Goal: Check status: Check status

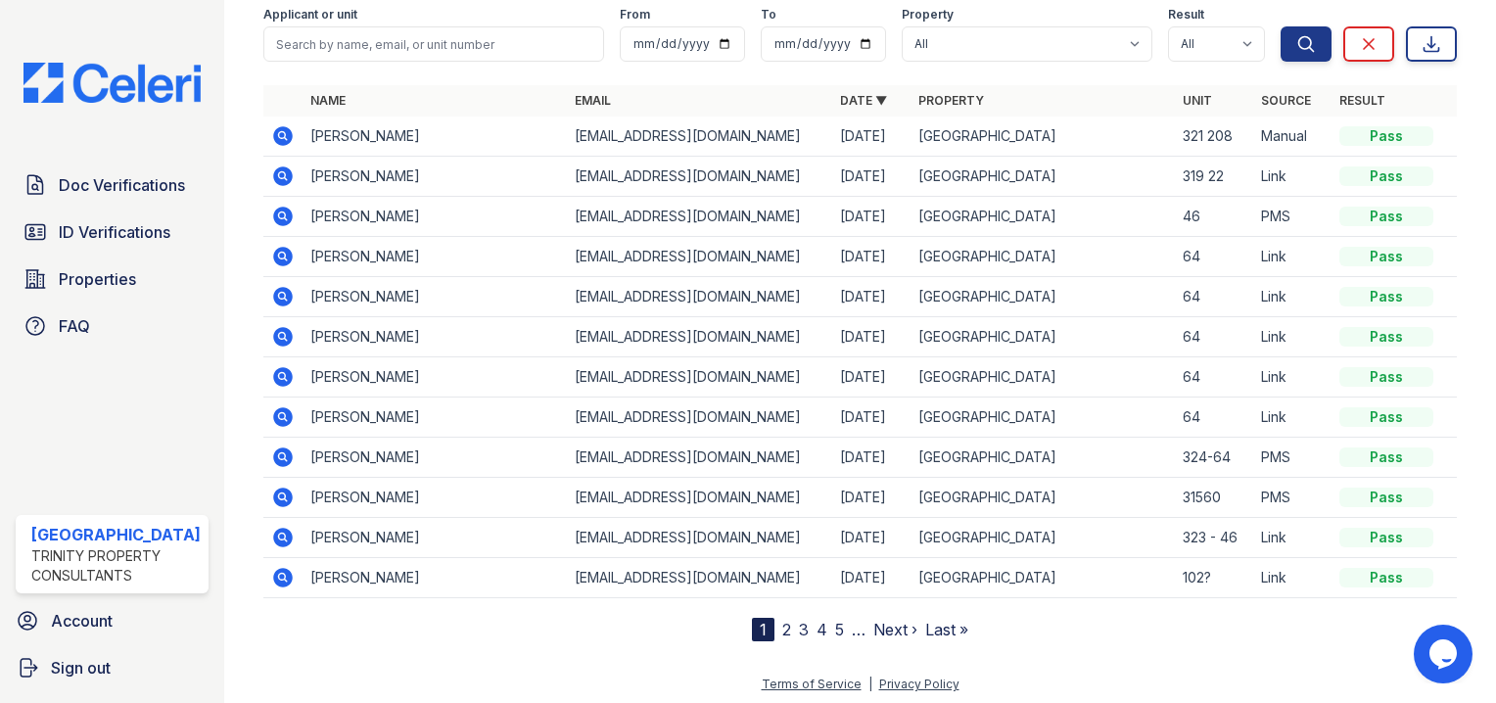
scroll to position [156, 0]
click at [273, 213] on icon at bounding box center [283, 215] width 20 height 20
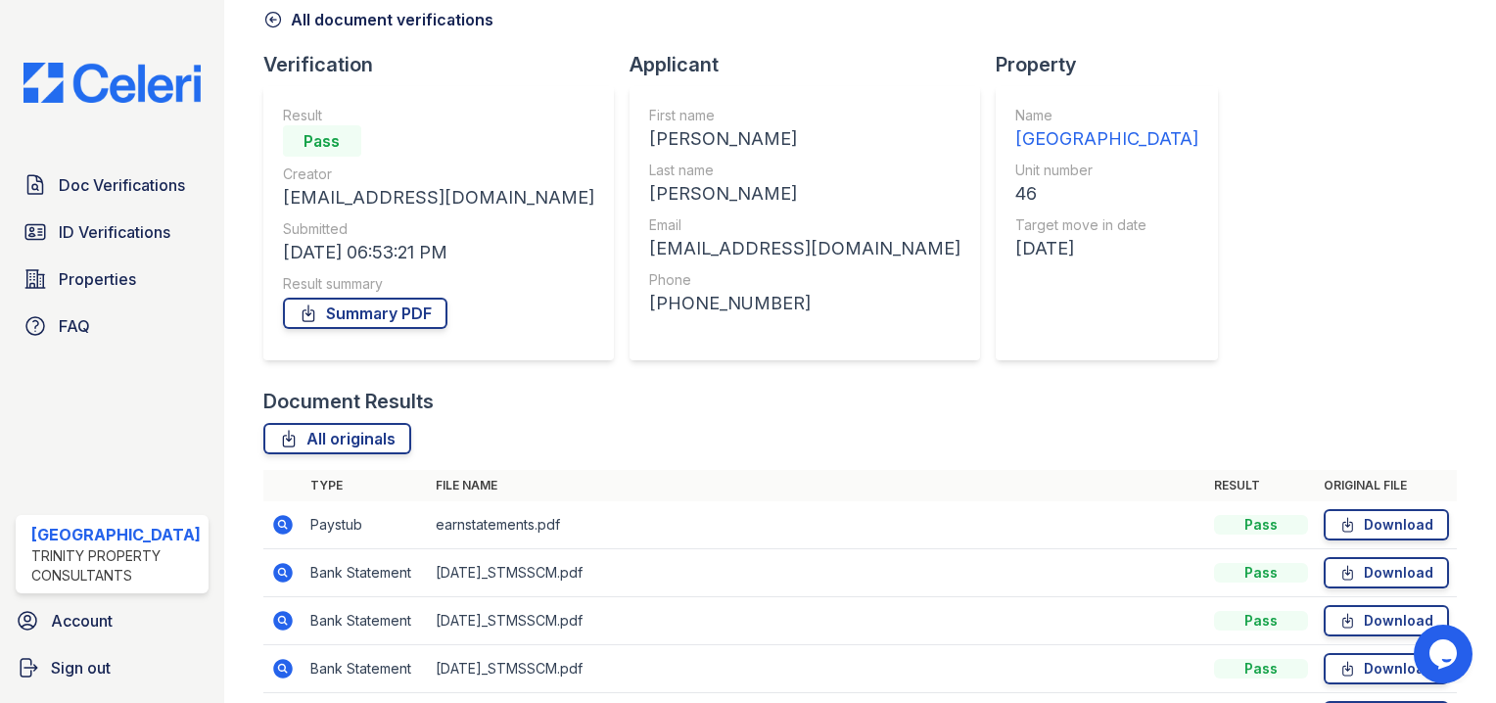
scroll to position [62, 0]
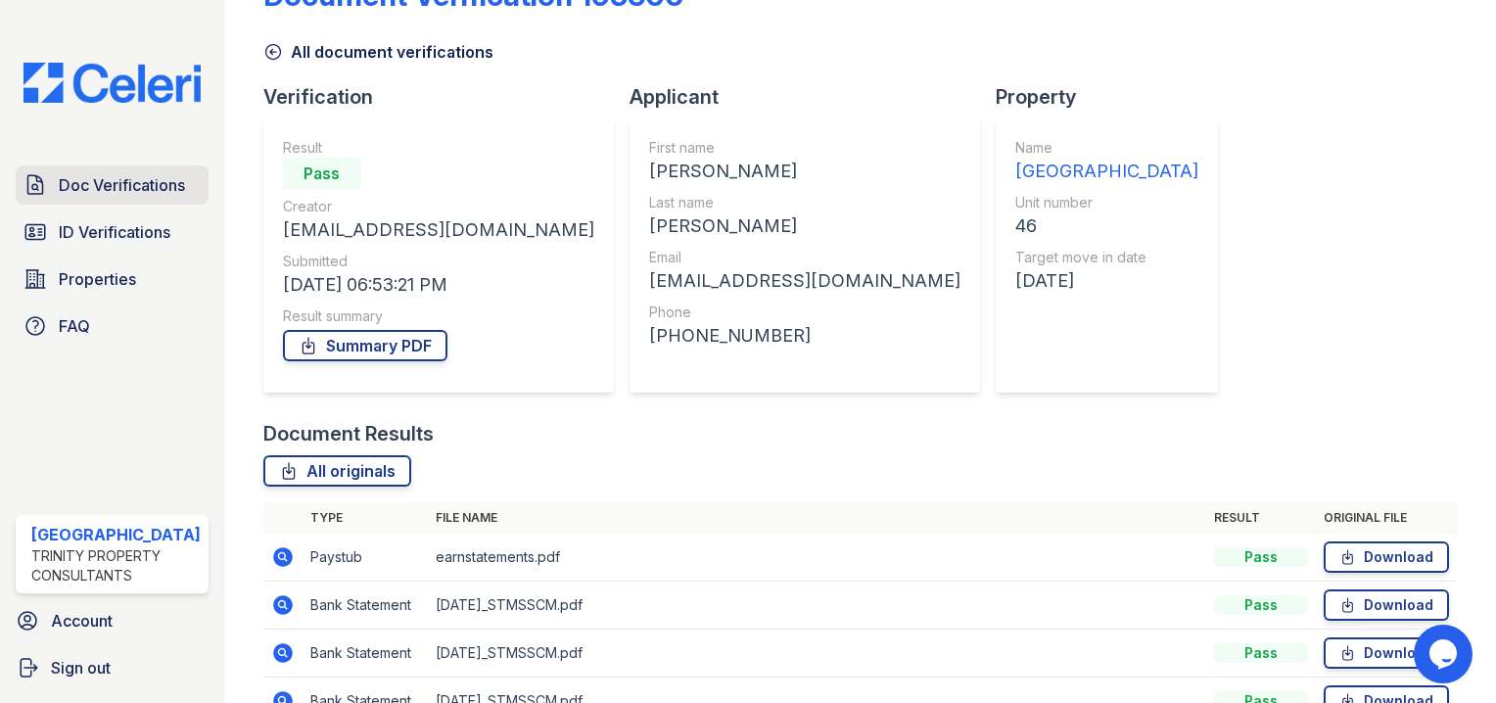
click at [145, 190] on span "Doc Verifications" at bounding box center [122, 184] width 126 height 23
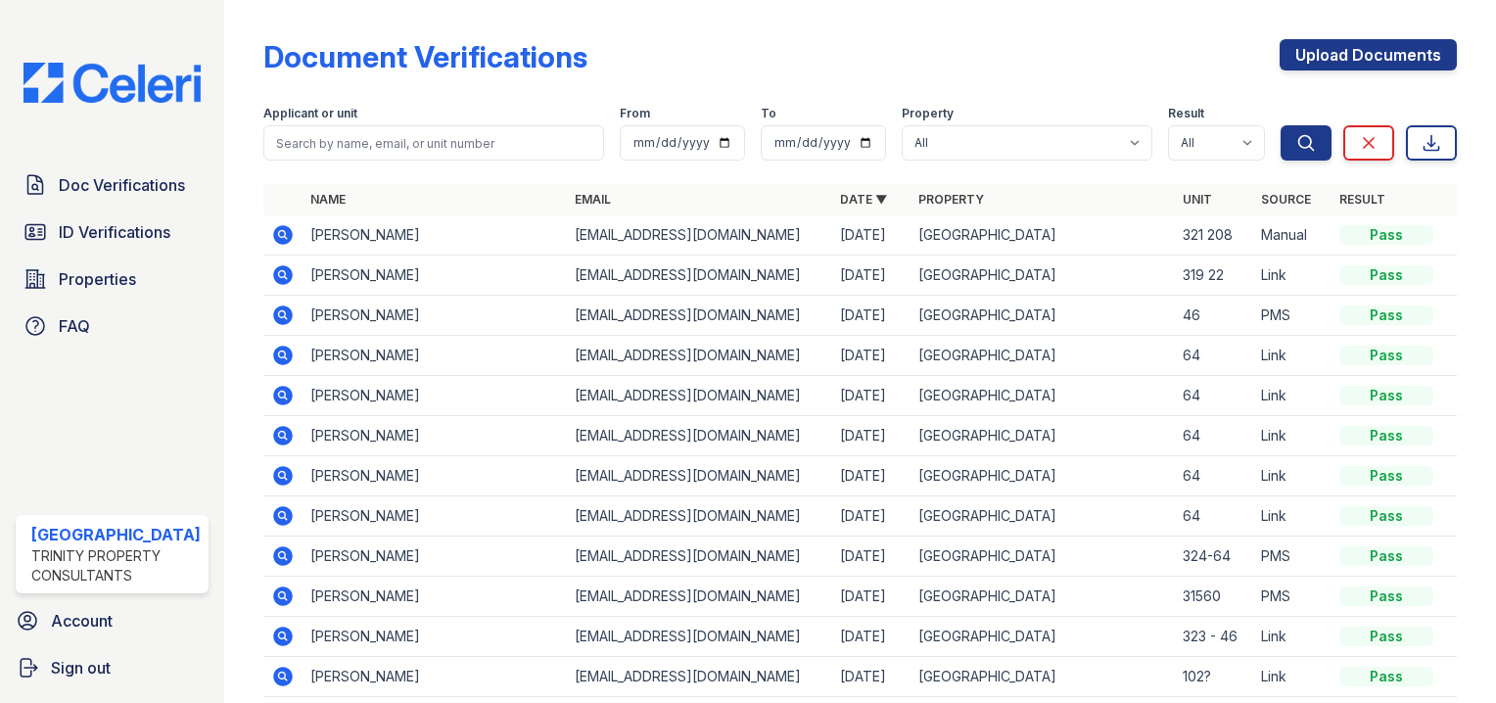
click at [271, 313] on icon at bounding box center [282, 314] width 23 height 23
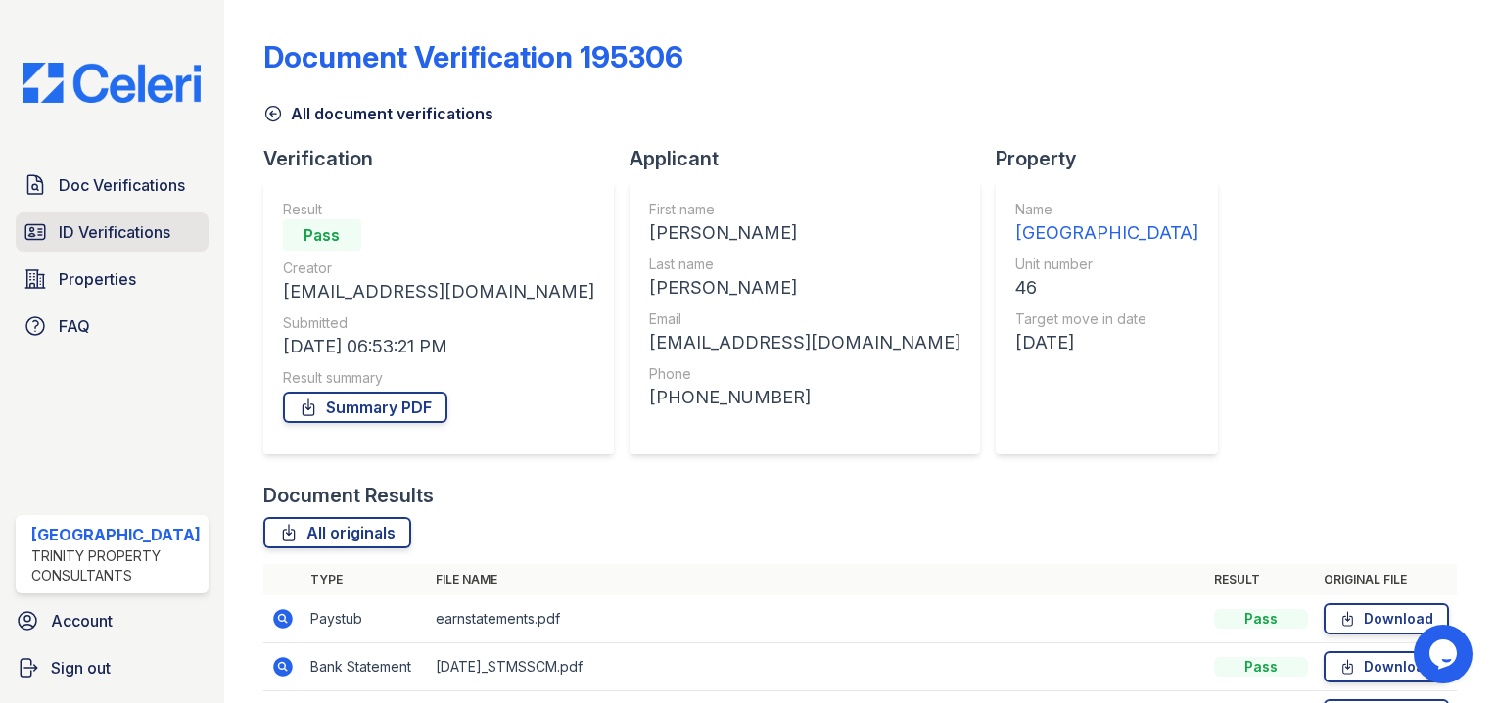
click at [125, 220] on span "ID Verifications" at bounding box center [115, 231] width 112 height 23
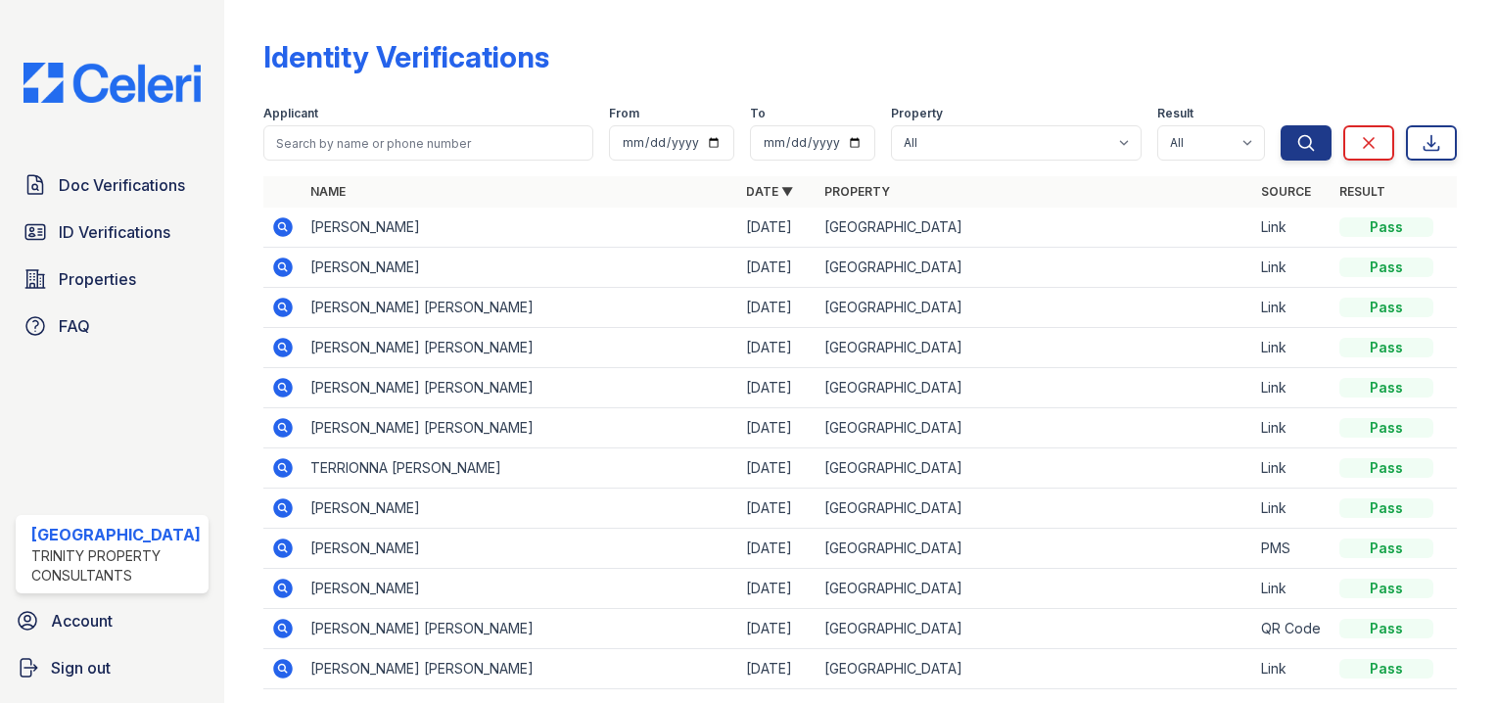
click at [277, 345] on icon at bounding box center [282, 347] width 23 height 23
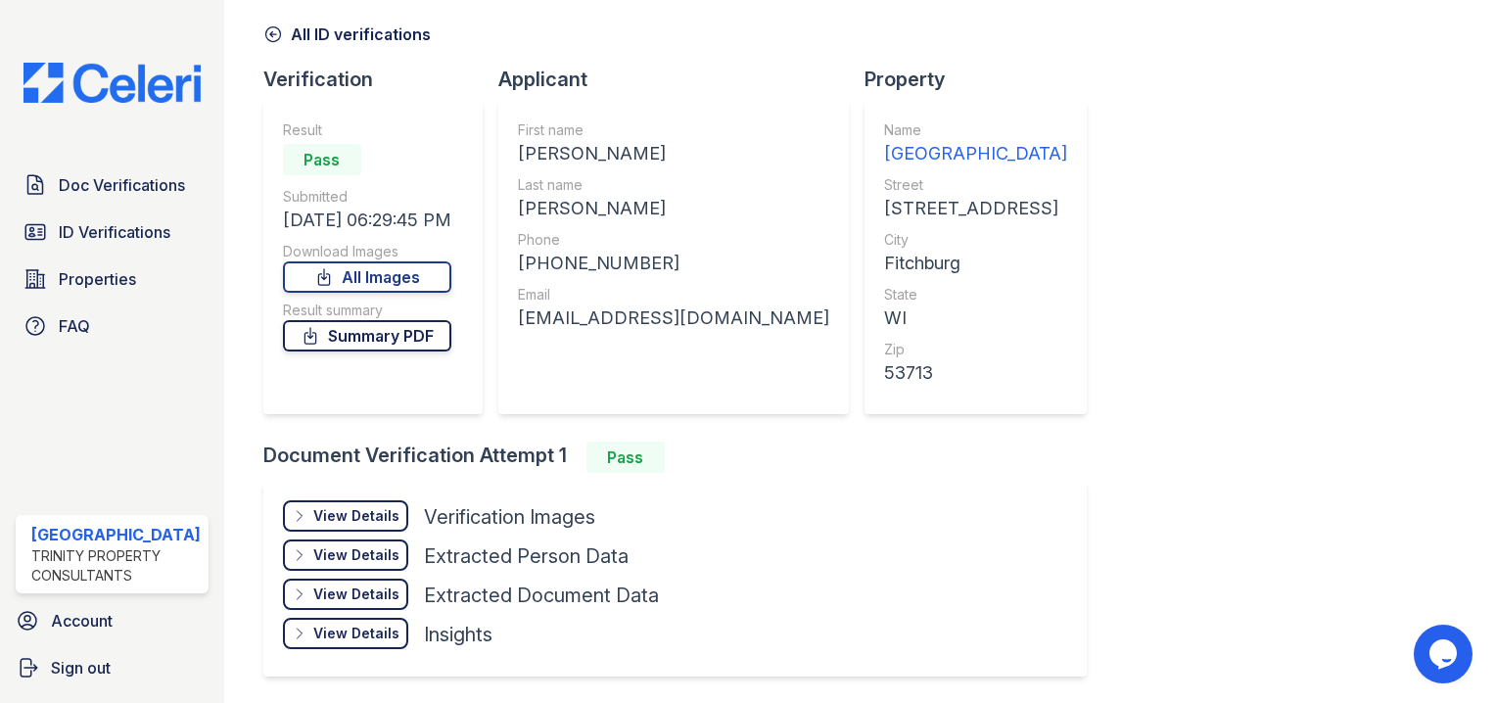
scroll to position [143, 0]
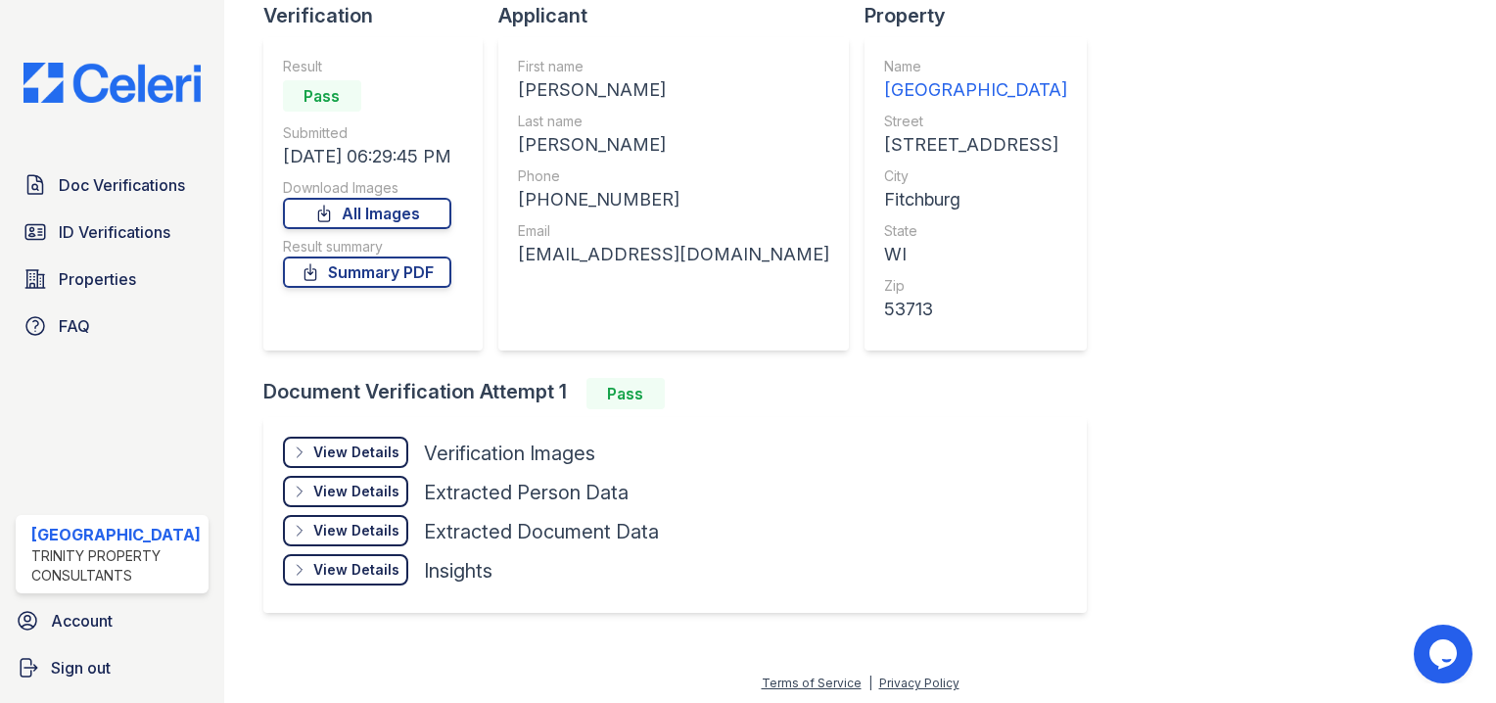
click at [302, 450] on div "View Details Details" at bounding box center [345, 452] width 125 height 31
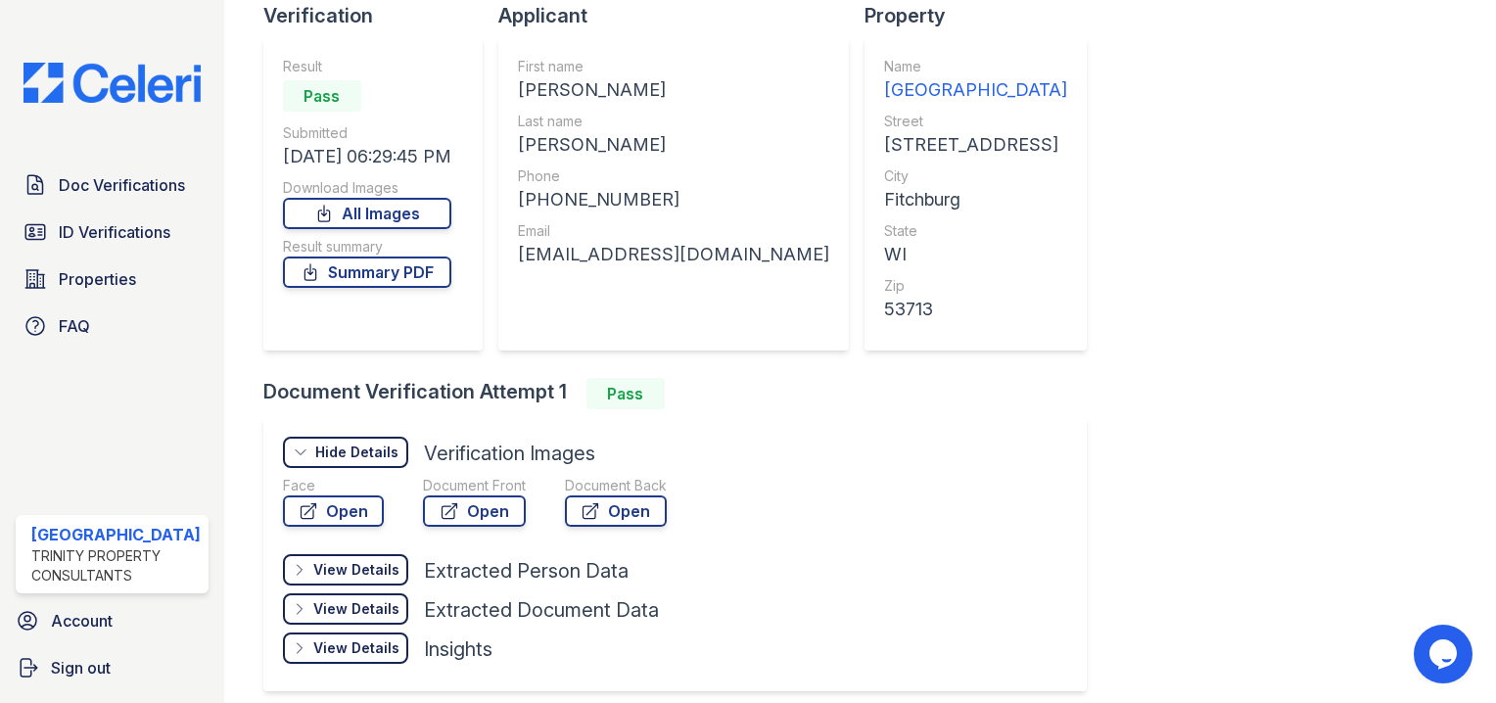
click at [333, 572] on div "View Details" at bounding box center [356, 570] width 86 height 20
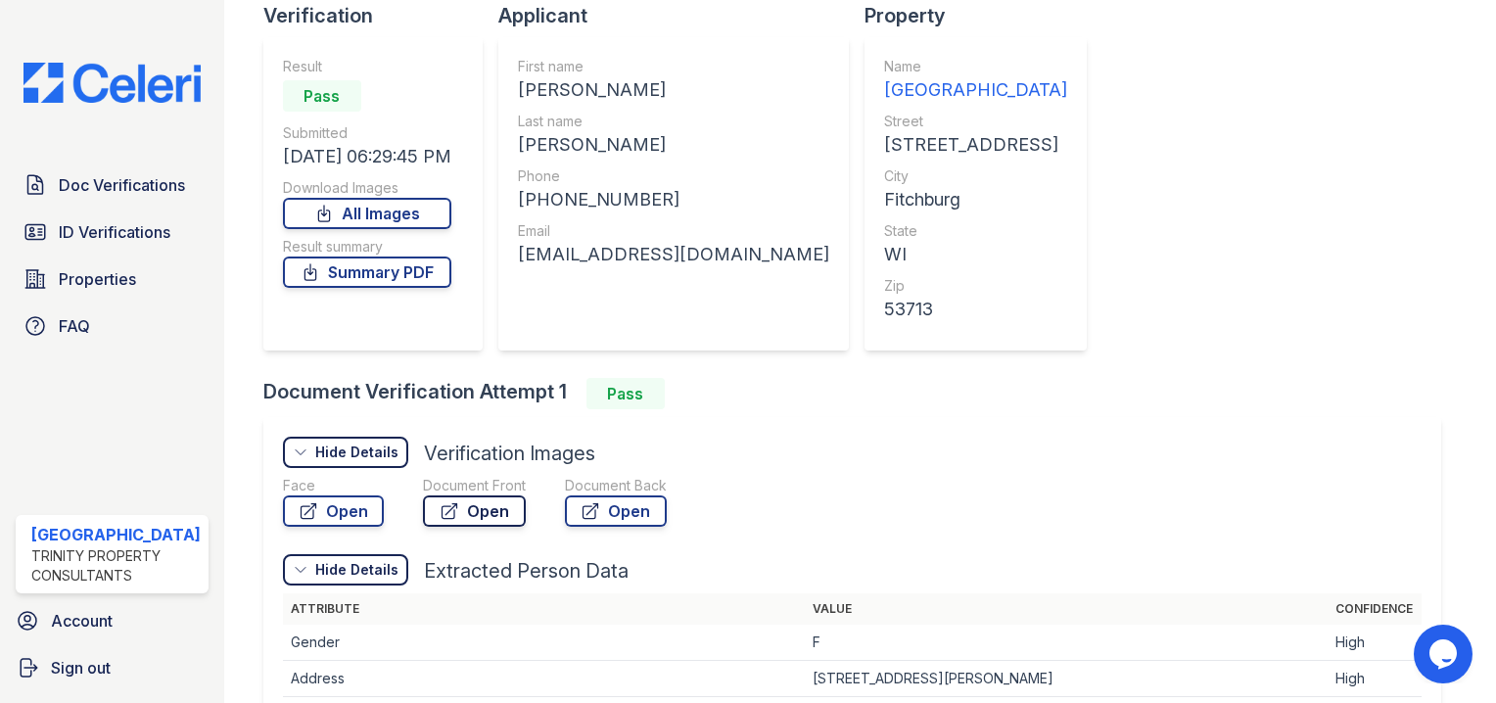
click at [466, 505] on link "Open" at bounding box center [474, 510] width 103 height 31
click at [344, 509] on link "Open" at bounding box center [333, 510] width 101 height 31
